Goal: Find specific page/section: Find specific page/section

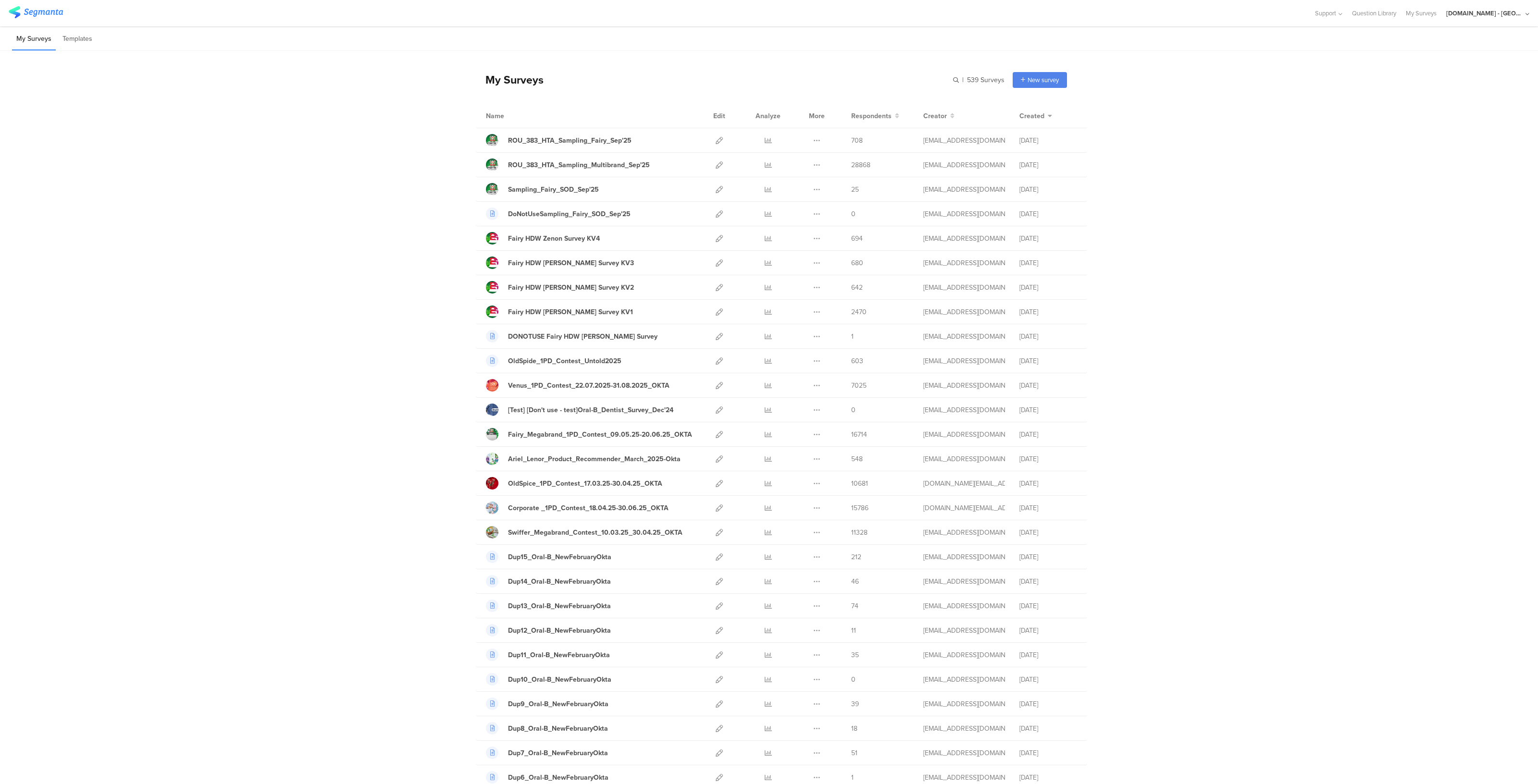
click at [1495, 20] on div "Youtil.ro - Romania" at bounding box center [1488, 13] width 83 height 26
click at [1452, 63] on span "JoltX Greece" at bounding box center [1455, 62] width 75 height 9
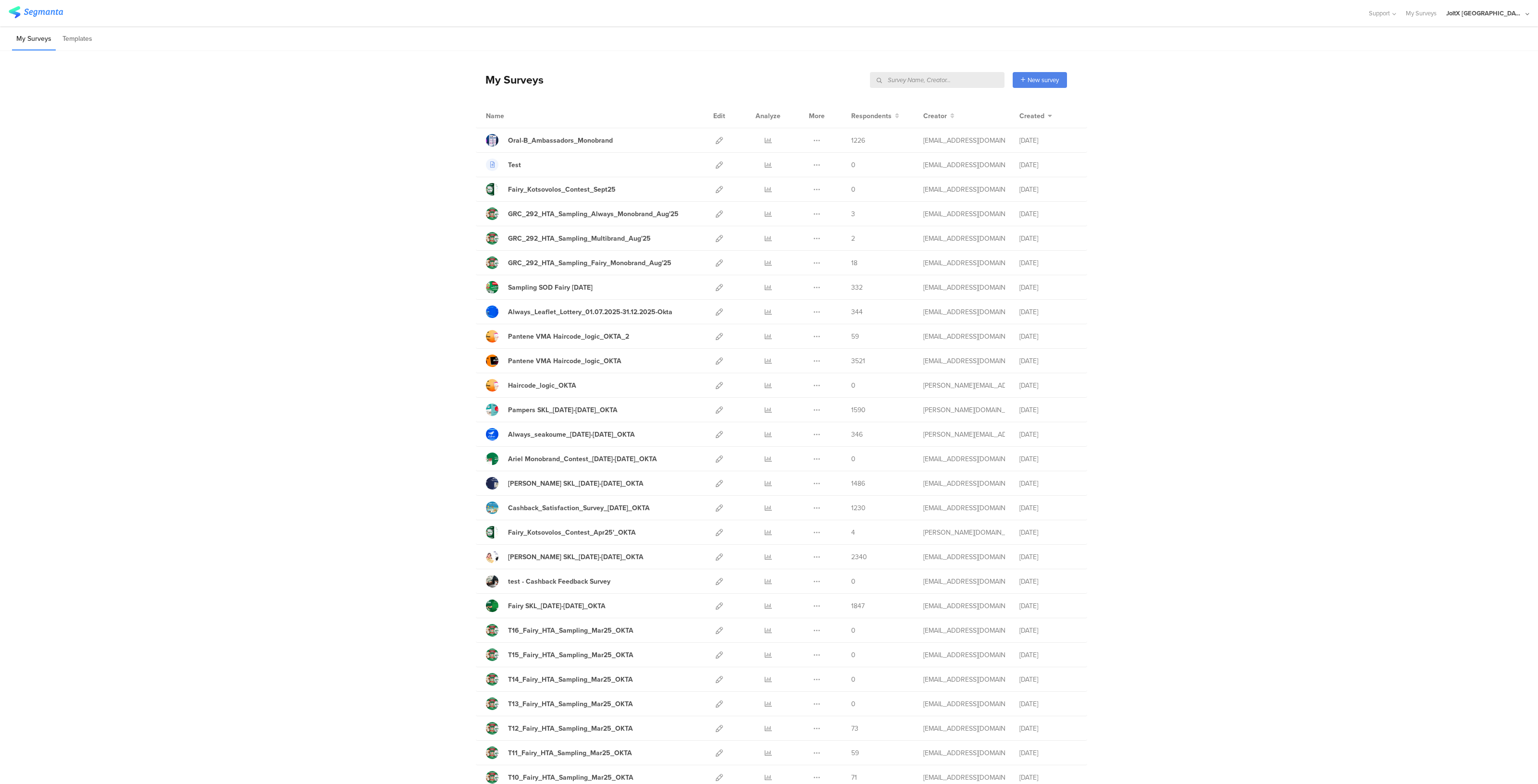
click at [952, 77] on input "text" at bounding box center [937, 79] width 134 height 16
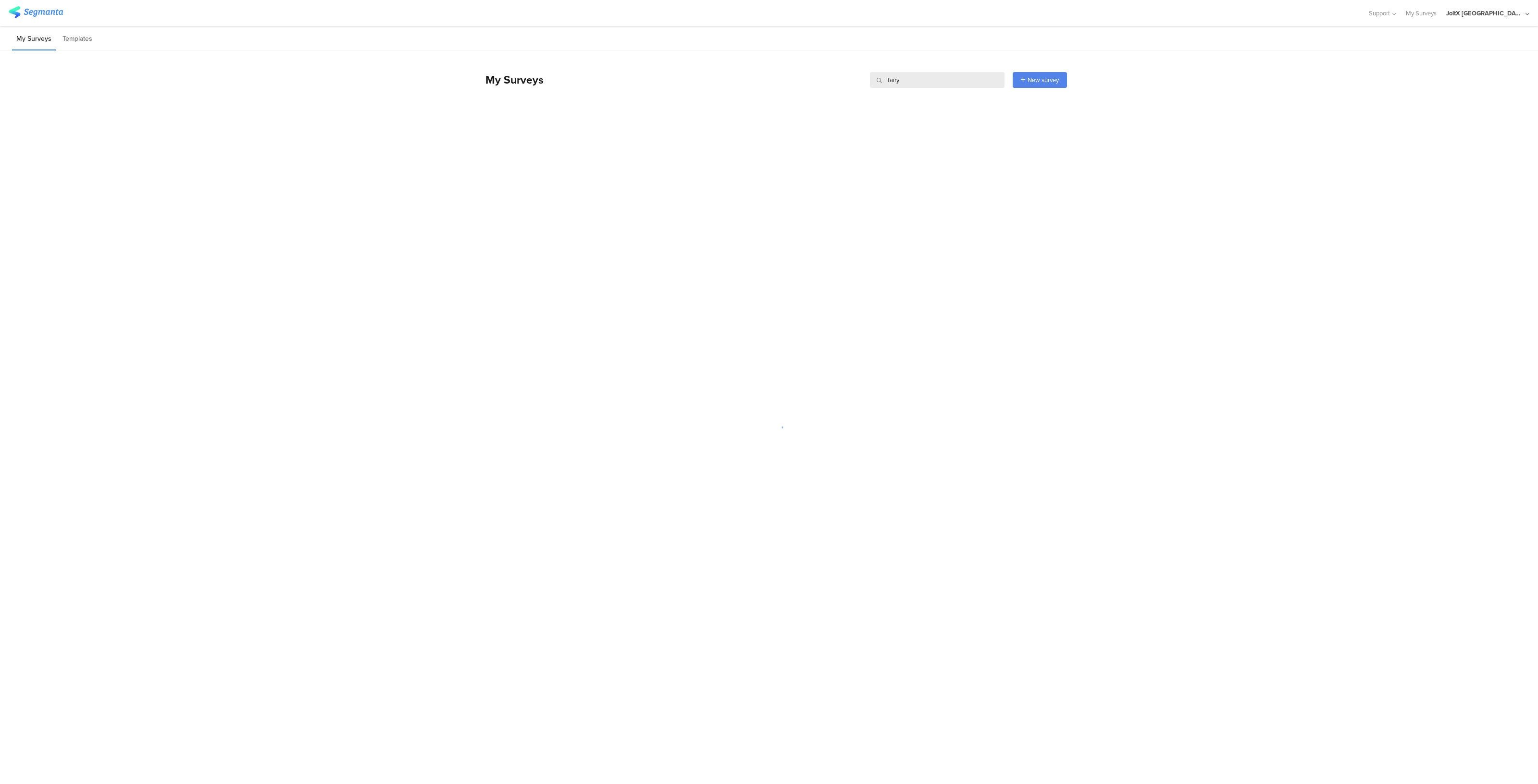
type input "fairy"
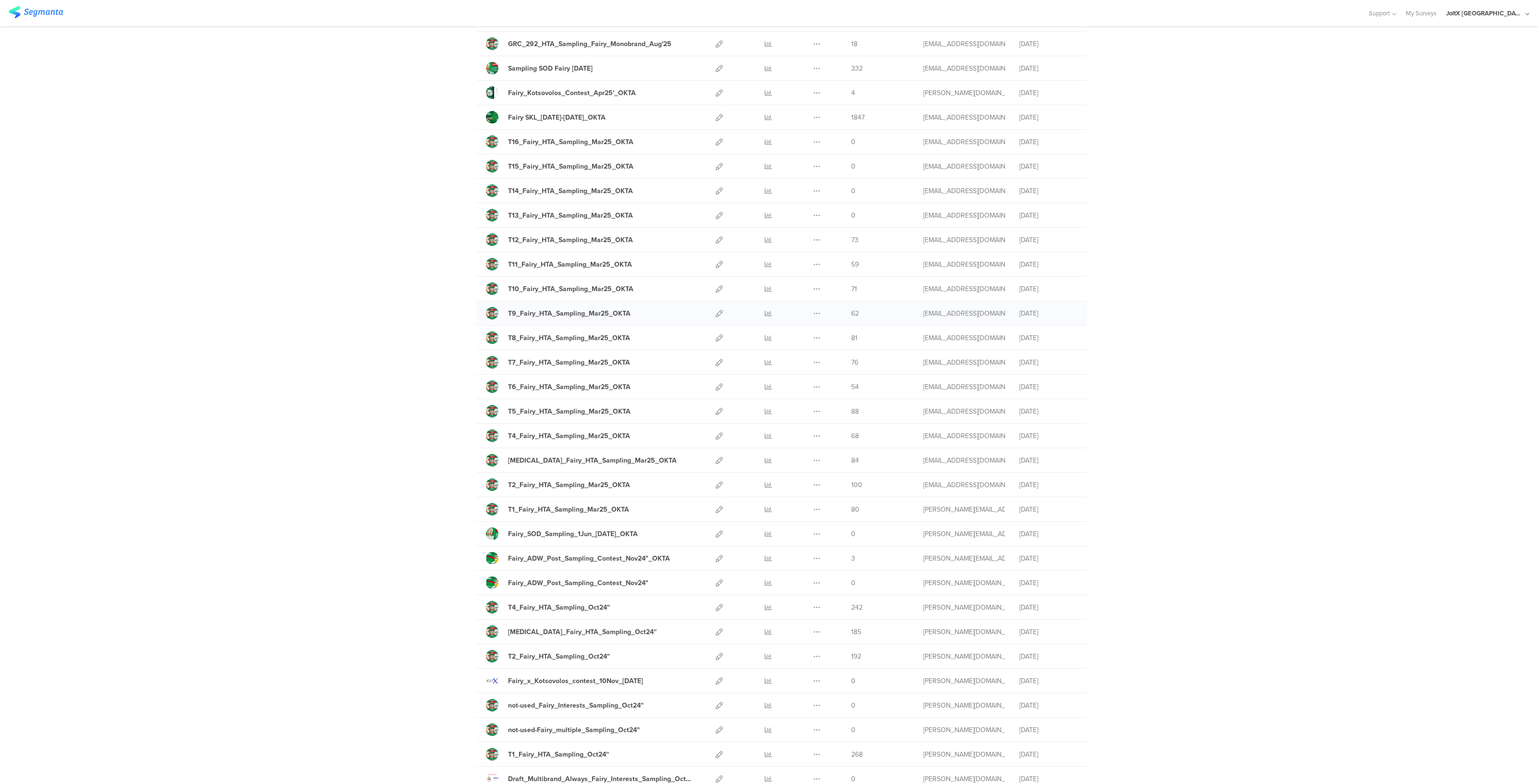
scroll to position [126, 0]
click at [716, 550] on icon at bounding box center [720, 554] width 8 height 8
